Goal: Information Seeking & Learning: Learn about a topic

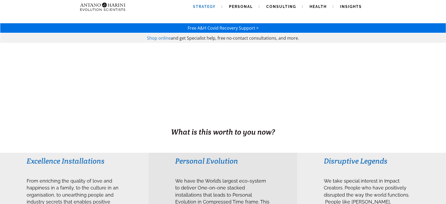
click at [209, 6] on span "Strategy" at bounding box center [204, 6] width 23 height 4
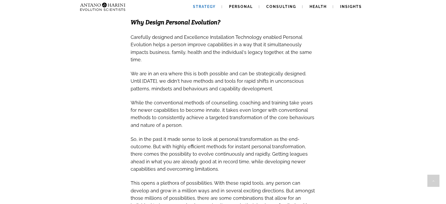
scroll to position [346, 0]
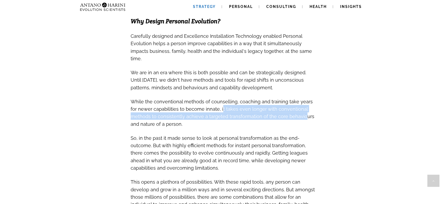
drag, startPoint x: 212, startPoint y: 87, endPoint x: 300, endPoint y: 91, distance: 87.9
click at [300, 96] on span "While the conventional methods of counselling, coaching and training take years…" at bounding box center [221, 112] width 183 height 32
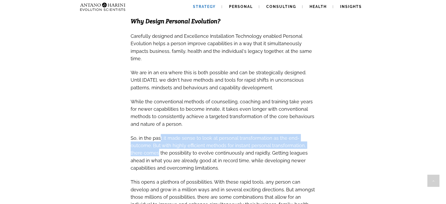
drag, startPoint x: 159, startPoint y: 115, endPoint x: 316, endPoint y: 122, distance: 157.3
click at [316, 122] on div "Free A&H Covid Recovery Support > Shop online and get Specialist help, free no-…" at bounding box center [223, 83] width 446 height 826
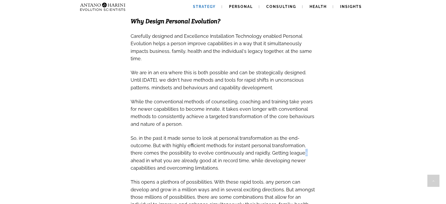
click at [273, 135] on span "So, in the past it made sense to look at personal transformation as the end-out…" at bounding box center [218, 152] width 177 height 35
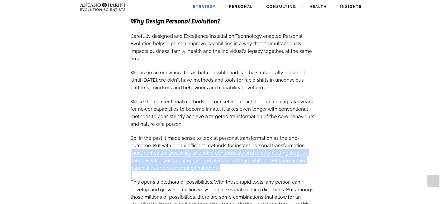
drag, startPoint x: 280, startPoint y: 124, endPoint x: 300, endPoint y: 153, distance: 35.2
click at [300, 153] on div "Deep Personal Evolution insights combined with Real-Time implementation to brin…" at bounding box center [222, 21] width 185 height 445
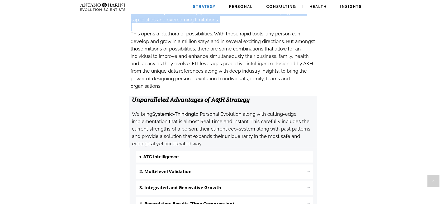
scroll to position [494, 0]
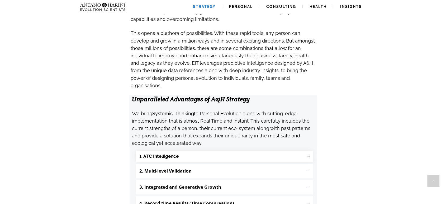
click at [180, 150] on "1. ATC Intelligence" at bounding box center [224, 155] width 177 height 11
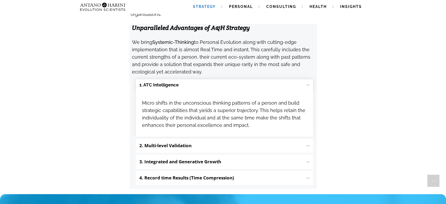
scroll to position [565, 0]
click at [186, 142] on b "2. Multi-level Validation" at bounding box center [165, 145] width 52 height 6
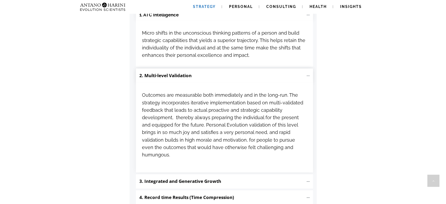
scroll to position [637, 0]
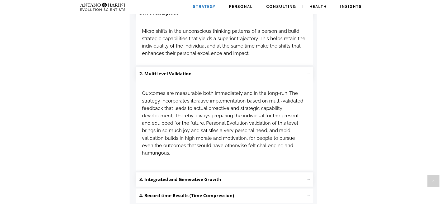
click at [204, 175] on p "3. Integrated and Generative Growth" at bounding box center [221, 179] width 164 height 9
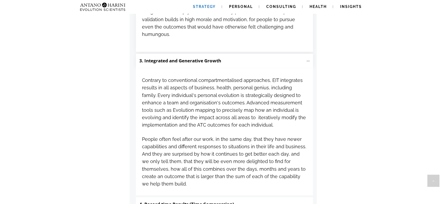
scroll to position [756, 0]
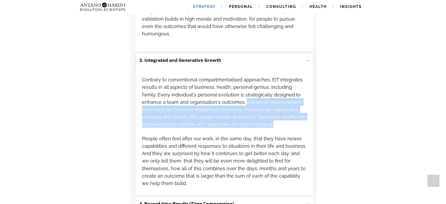
drag, startPoint x: 219, startPoint y: 71, endPoint x: 293, endPoint y: 94, distance: 77.1
click at [293, 94] on h3 "Contrary to conventional compartmentalised approaches, EIT integrates results i…" at bounding box center [224, 101] width 165 height 52
click at [294, 94] on h3 "Contrary to conventional compartmentalised approaches, EIT integrates results i…" at bounding box center [224, 101] width 165 height 52
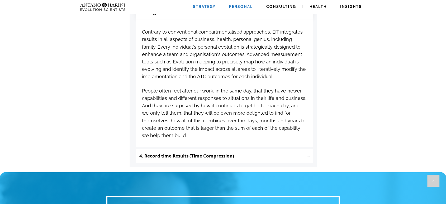
scroll to position [803, 0]
click at [243, 5] on span "Personal" at bounding box center [241, 6] width 24 height 4
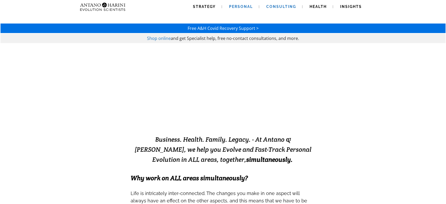
click at [282, 4] on span "Consulting" at bounding box center [281, 6] width 30 height 4
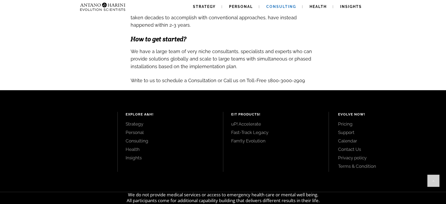
scroll to position [588, 0]
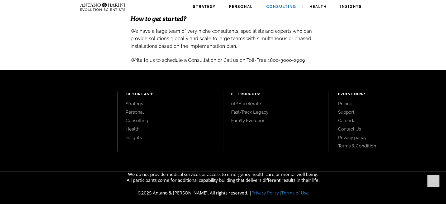
click at [346, 100] on link "Pricing" at bounding box center [386, 103] width 96 height 6
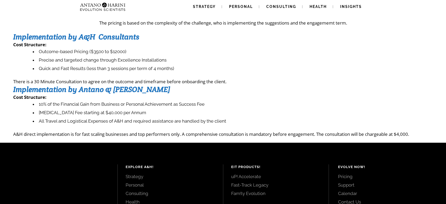
scroll to position [24, 0]
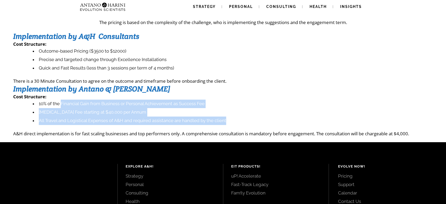
drag, startPoint x: 60, startPoint y: 103, endPoint x: 257, endPoint y: 120, distance: 197.9
click at [257, 120] on ul "10% of the Financial Gain from Business or Personal Achievement as Success Fee …" at bounding box center [225, 111] width 414 height 25
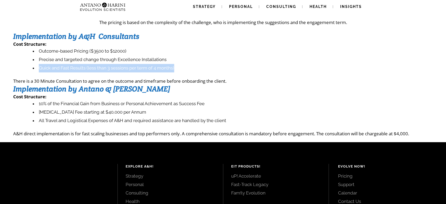
drag, startPoint x: 38, startPoint y: 70, endPoint x: 186, endPoint y: 70, distance: 148.2
click at [186, 70] on li "Quick and Fast Results (less than 3 sessions per term of 4 months)" at bounding box center [233, 68] width 400 height 8
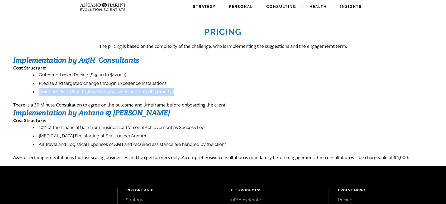
click at [107, 8] on img at bounding box center [103, 6] width 50 height 13
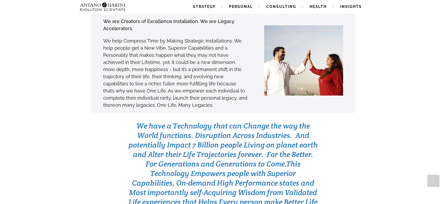
scroll to position [1575, 0]
click at [310, 7] on span "Health" at bounding box center [317, 6] width 17 height 4
